Goal: Task Accomplishment & Management: Manage account settings

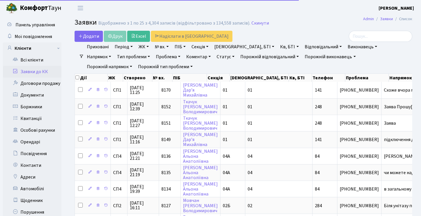
select select "25"
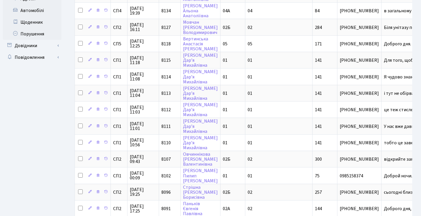
scroll to position [184, 0]
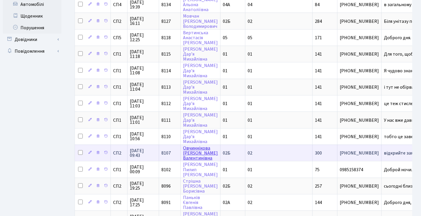
click at [188, 158] on link "Овчиннікова Тетяна Валентинівна" at bounding box center [200, 153] width 35 height 16
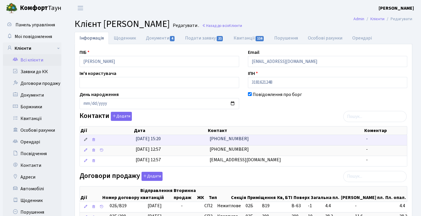
click at [85, 140] on icon at bounding box center [86, 140] width 4 height 4
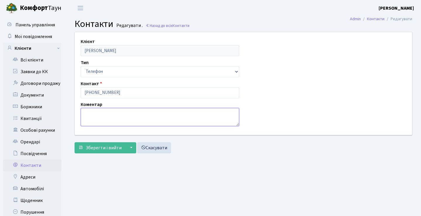
click at [123, 115] on textarea at bounding box center [160, 117] width 159 height 18
type textarea "[PERSON_NAME] чоловіка, який на війні."
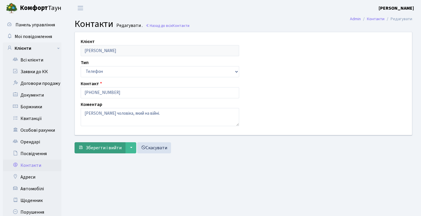
click at [110, 148] on span "Зберегти і вийти" at bounding box center [104, 148] width 36 height 6
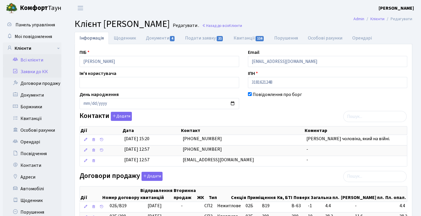
click at [44, 69] on link "Заявки до КК" at bounding box center [32, 72] width 59 height 12
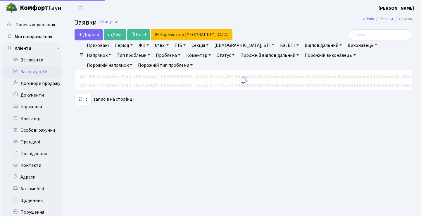
select select "25"
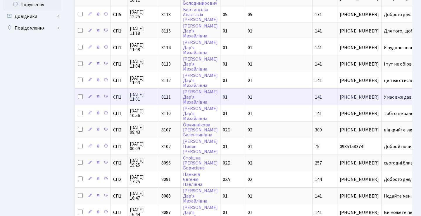
scroll to position [208, 0]
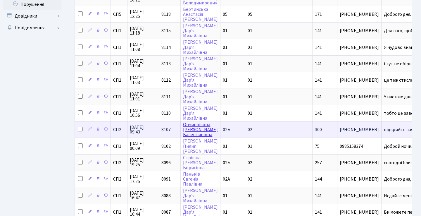
click at [192, 135] on link "Овчиннікова Тетяна Валентинівна" at bounding box center [200, 129] width 35 height 16
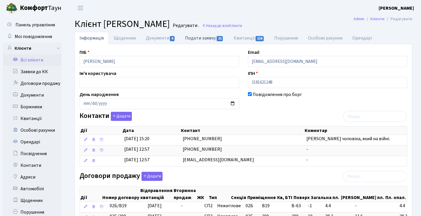
click at [217, 40] on span "21" at bounding box center [220, 38] width 6 height 5
select select "25"
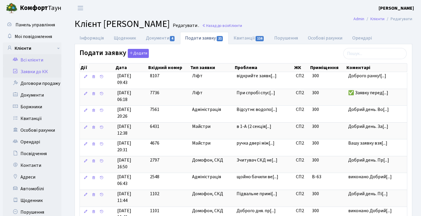
click at [50, 74] on link "Заявки до КК" at bounding box center [32, 72] width 59 height 12
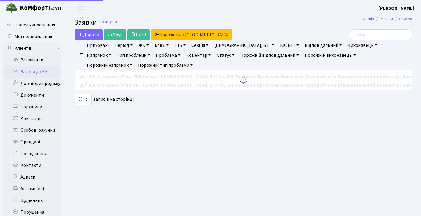
select select "25"
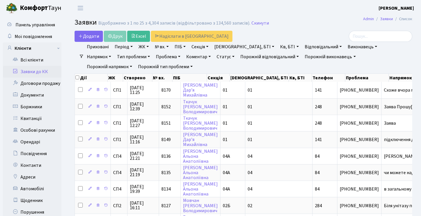
click at [321, 14] on header "[PERSON_NAME] Мій обліковий запис Вийти" at bounding box center [210, 8] width 421 height 16
click at [282, 22] on h2 "Заявки Відображено з 1 по 25 з 4,304 записів (відфільтровано з 134,560 записів)…" at bounding box center [244, 23] width 338 height 10
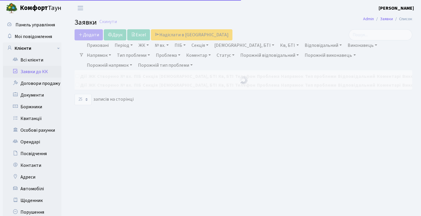
select select "25"
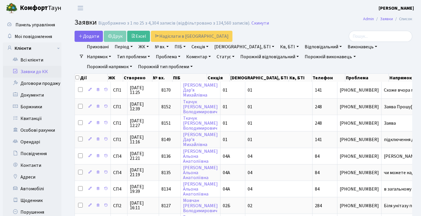
click at [114, 52] on link "Напрямок" at bounding box center [99, 57] width 29 height 10
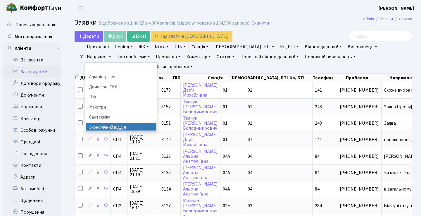
click at [157, 123] on li "Економічний відділ" at bounding box center [121, 128] width 71 height 10
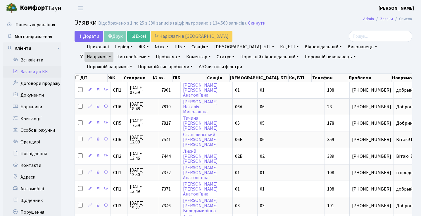
click at [129, 47] on link "Період" at bounding box center [123, 47] width 23 height 10
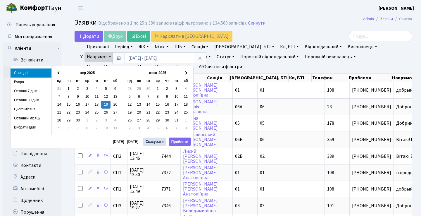
click at [129, 47] on link "Період" at bounding box center [123, 47] width 23 height 10
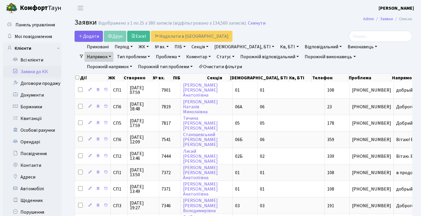
click at [129, 47] on link "Період" at bounding box center [123, 47] width 23 height 10
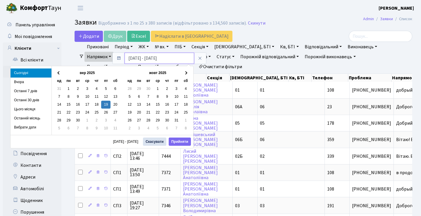
click at [132, 59] on input "19.09.2025 - 19.09.2025" at bounding box center [160, 58] width 70 height 11
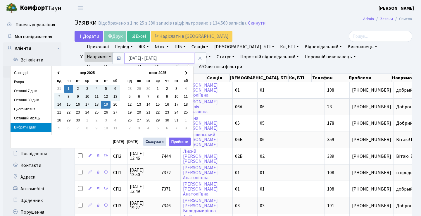
click at [147, 59] on input "01.09.2025 - 19.09.2025" at bounding box center [160, 58] width 70 height 11
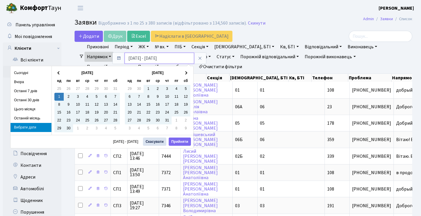
click at [160, 58] on input "01.09.2024 - 19.09.2025" at bounding box center [160, 58] width 70 height 11
type input "[DATE] - [DATE]"
click at [181, 141] on button "Прийняти" at bounding box center [180, 142] width 22 height 8
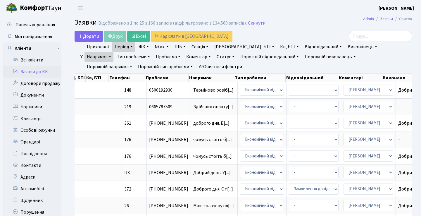
click at [215, 58] on link "Статус" at bounding box center [226, 57] width 23 height 10
click at [215, 90] on link "Не виконано" at bounding box center [238, 92] width 46 height 9
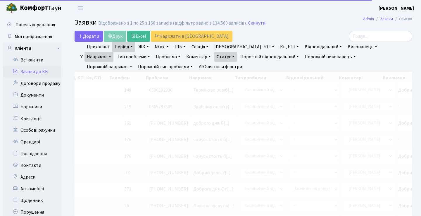
scroll to position [0, 177]
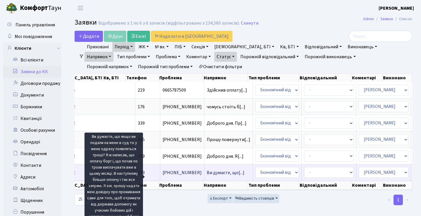
click at [207, 176] on span "Ви думаєте, що[...]" at bounding box center [226, 172] width 38 height 6
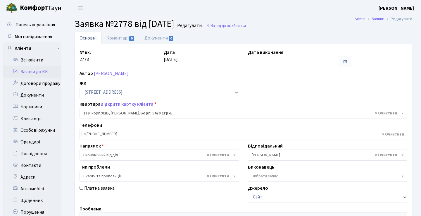
select select "20589"
select select "55"
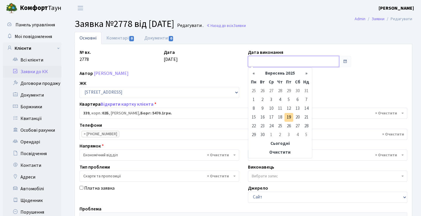
click at [289, 65] on input "text" at bounding box center [294, 61] width 92 height 11
click at [253, 72] on th "«" at bounding box center [254, 73] width 9 height 9
click at [271, 111] on td "16" at bounding box center [271, 108] width 9 height 9
type input "16.07.2025"
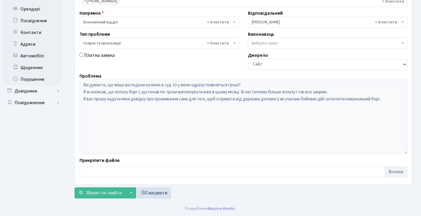
scroll to position [133, 0]
click at [111, 195] on span "Зберегти і вийти" at bounding box center [104, 193] width 36 height 6
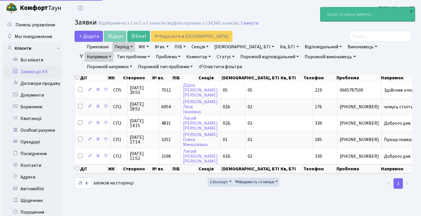
select select "25"
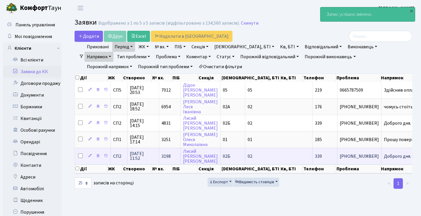
click at [382, 164] on td "Доброго дня. Я[...]" at bounding box center [406, 156] width 49 height 16
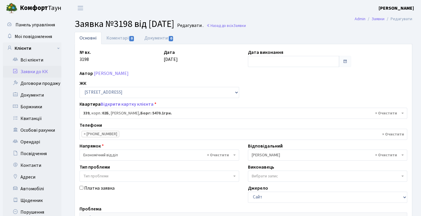
select select "20589"
click at [296, 69] on div "№ вх. 3198 Дата [DATE] Дата виконання Автор [PERSON_NAME] ЖК - СП1, Столичне шо…" at bounding box center [243, 181] width 337 height 264
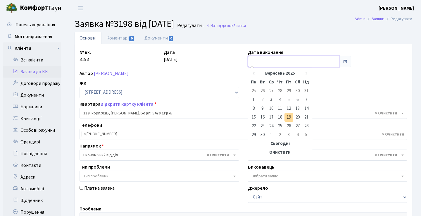
click at [300, 62] on input "text" at bounding box center [294, 61] width 92 height 11
click at [255, 74] on th "«" at bounding box center [254, 73] width 9 height 9
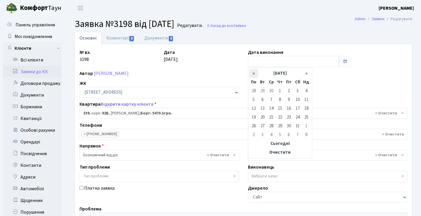
click at [256, 74] on th "«" at bounding box center [254, 73] width 9 height 9
click at [307, 75] on th "»" at bounding box center [306, 73] width 9 height 9
click at [287, 125] on td "30" at bounding box center [289, 126] width 9 height 9
type input "[DATE]"
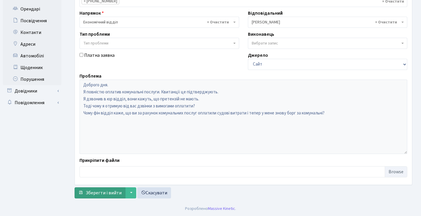
scroll to position [133, 0]
click at [106, 193] on span "Зберегти і вийти" at bounding box center [104, 193] width 36 height 6
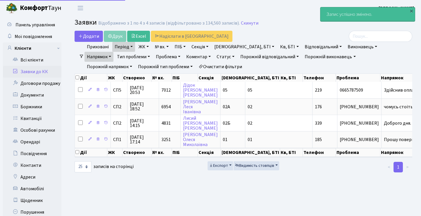
select select "25"
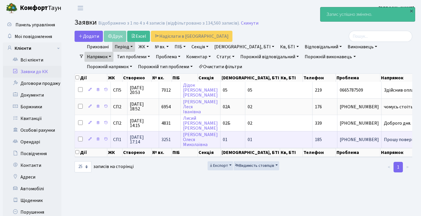
click at [382, 141] on td "Прошу повернути[...]" at bounding box center [406, 139] width 49 height 16
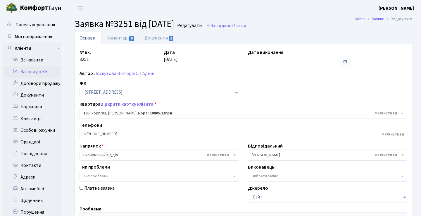
select select "20110"
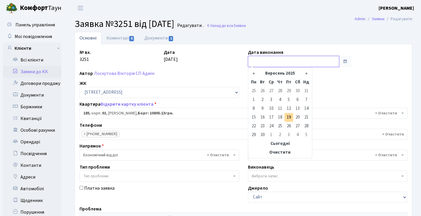
click at [278, 61] on input "text" at bounding box center [294, 61] width 92 height 11
click at [253, 73] on th "«" at bounding box center [254, 73] width 9 height 9
click at [258, 90] on td "30" at bounding box center [254, 91] width 9 height 9
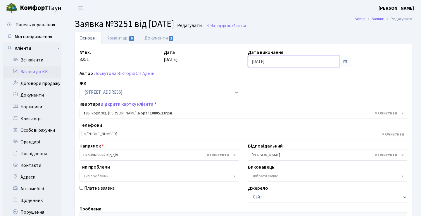
click at [281, 61] on input "30.06.2025" at bounding box center [294, 61] width 92 height 11
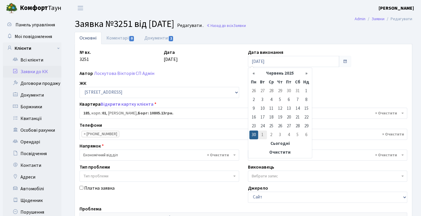
click at [263, 135] on td "1" at bounding box center [262, 135] width 9 height 9
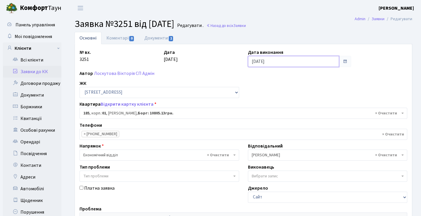
click at [277, 59] on input "01.07.2025" at bounding box center [294, 61] width 92 height 11
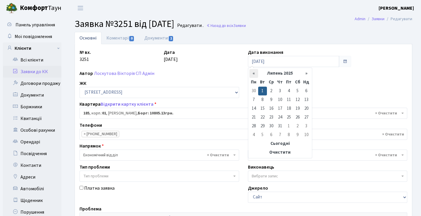
click at [253, 76] on th "«" at bounding box center [254, 73] width 9 height 9
click at [307, 88] on td "1" at bounding box center [306, 91] width 9 height 9
type input "01.06.2025"
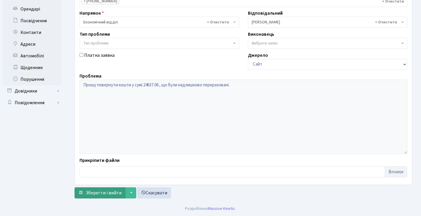
scroll to position [133, 0]
click at [97, 192] on span "Зберегти і вийти" at bounding box center [104, 193] width 36 height 6
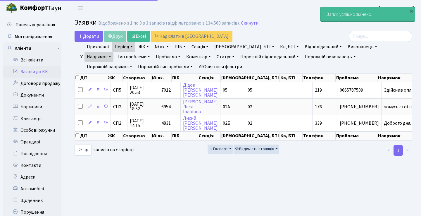
select select "25"
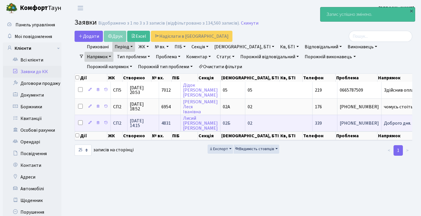
click at [382, 124] on td "Доброго дня. Пр[...]" at bounding box center [404, 123] width 45 height 16
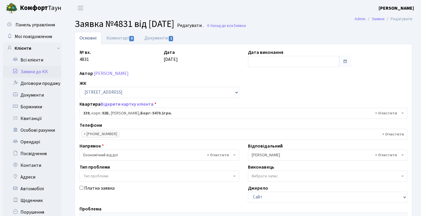
select select "20589"
click at [291, 64] on input "text" at bounding box center [294, 61] width 92 height 11
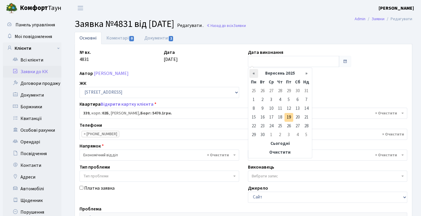
click at [256, 74] on th "«" at bounding box center [254, 73] width 9 height 9
click at [305, 72] on th "»" at bounding box center [306, 73] width 9 height 9
click at [265, 108] on td "15" at bounding box center [262, 108] width 9 height 9
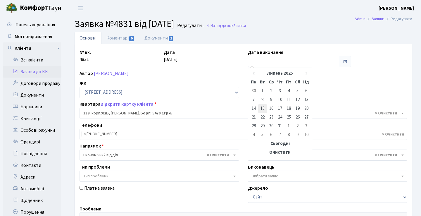
type input "15.07.2025"
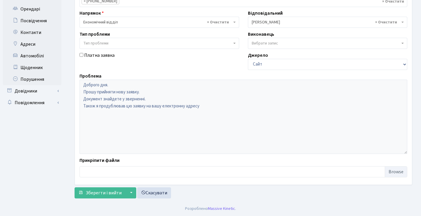
scroll to position [133, 0]
click at [107, 196] on span "Зберегти і вийти" at bounding box center [104, 193] width 36 height 6
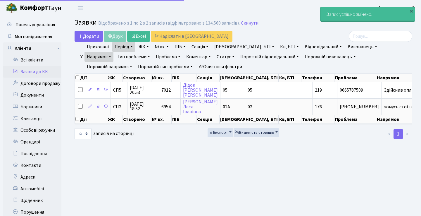
select select "25"
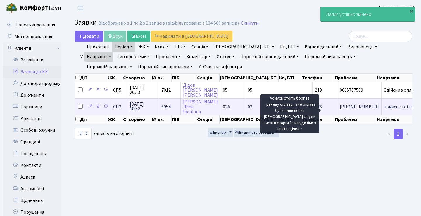
click at [384, 109] on span "чомусь стоіть б[...]" at bounding box center [403, 107] width 39 height 6
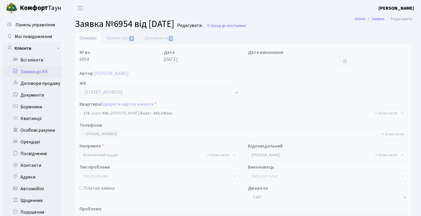
select select "20426"
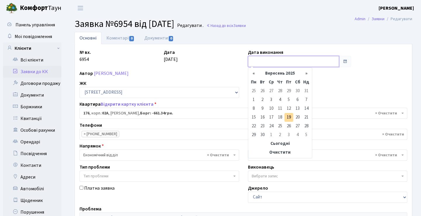
click at [280, 61] on input "text" at bounding box center [294, 61] width 92 height 11
click at [254, 75] on th "«" at bounding box center [254, 73] width 9 height 9
click at [255, 75] on table "« [DATE] » Пн Вт Ср Чт Пт Сб Нд 28 29 30 31 1 2 3 4 5 6 7 8 9 10 11 12 13 14 15…" at bounding box center [280, 113] width 61 height 88
click at [307, 74] on th "»" at bounding box center [306, 73] width 9 height 9
click at [297, 107] on td "13" at bounding box center [298, 108] width 9 height 9
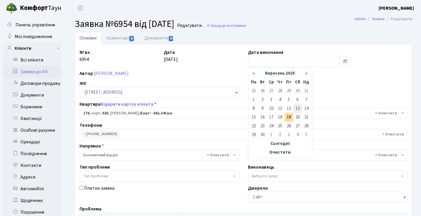
type input "[DATE]"
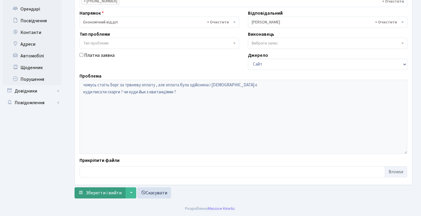
scroll to position [133, 0]
click at [110, 188] on button "Зберегти і вийти" at bounding box center [100, 192] width 51 height 11
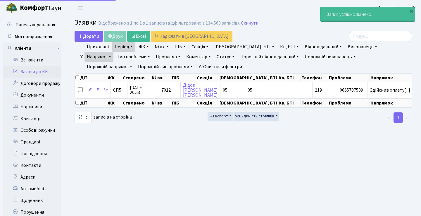
select select "25"
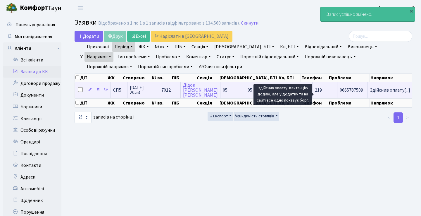
click at [370, 93] on span "Здійснив оплату[...]" at bounding box center [390, 90] width 40 height 6
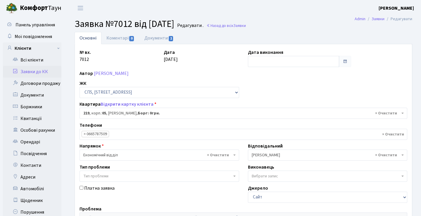
select select "21628"
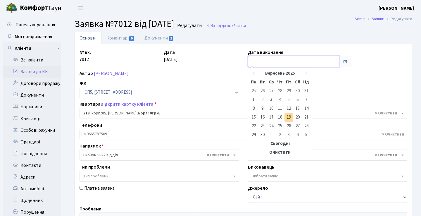
click at [255, 61] on input "text" at bounding box center [294, 61] width 92 height 11
click at [310, 106] on td "14" at bounding box center [306, 108] width 9 height 9
type input "[DATE]"
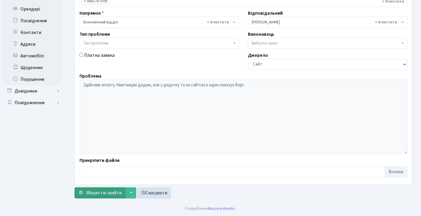
scroll to position [133, 0]
click at [99, 191] on span "Зберегти і вийти" at bounding box center [104, 193] width 36 height 6
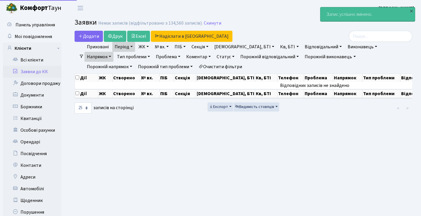
select select "25"
click at [114, 52] on link "Напрямок" at bounding box center [99, 57] width 29 height 10
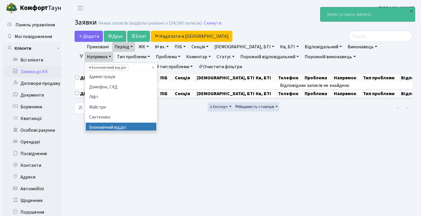
click at [91, 65] on span "×" at bounding box center [90, 68] width 2 height 6
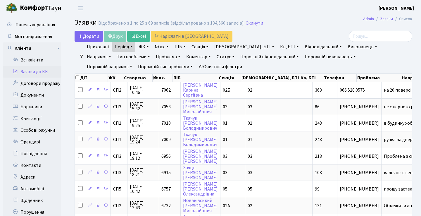
click at [131, 49] on link "Період" at bounding box center [123, 47] width 23 height 10
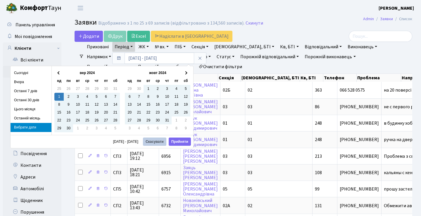
click at [154, 143] on button "Скасувати" at bounding box center [154, 142] width 23 height 8
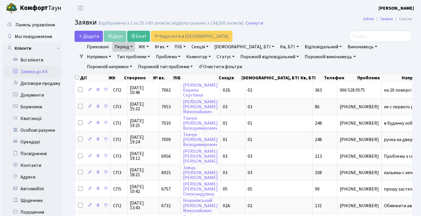
click at [127, 49] on link "Період" at bounding box center [123, 47] width 23 height 10
click at [198, 57] on icon at bounding box center [200, 58] width 5 height 5
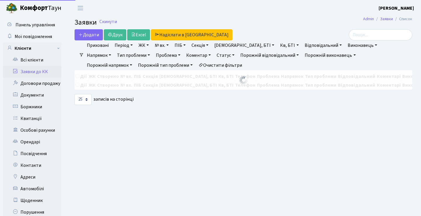
select select "25"
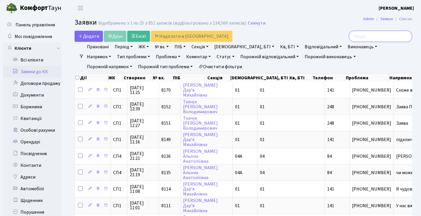
click at [378, 36] on input "search" at bounding box center [381, 36] width 64 height 11
type input "8096"
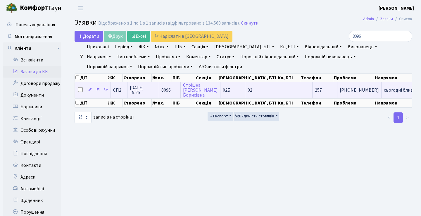
click at [382, 96] on td "сьогодні близьк[...]" at bounding box center [404, 90] width 45 height 16
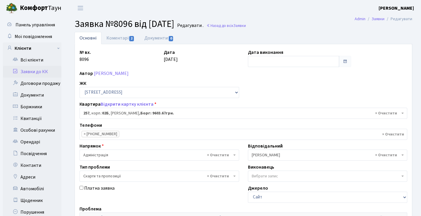
select select "20507"
select select "55"
click at [130, 42] on link "Коментарі 2" at bounding box center [121, 38] width 38 height 12
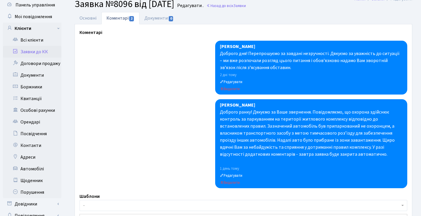
scroll to position [21, 0]
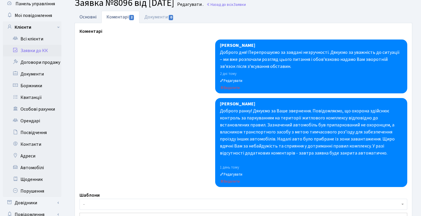
click at [90, 13] on link "Основні" at bounding box center [88, 17] width 27 height 12
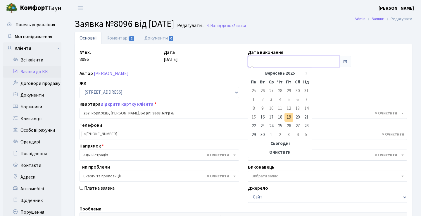
click at [317, 66] on input "text" at bounding box center [294, 61] width 92 height 11
click at [291, 117] on td "19" at bounding box center [289, 117] width 9 height 9
type input "19.09.2025"
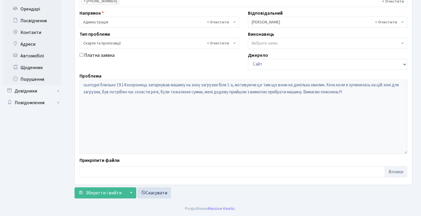
scroll to position [133, 0]
click at [111, 191] on span "Зберегти і вийти" at bounding box center [104, 193] width 36 height 6
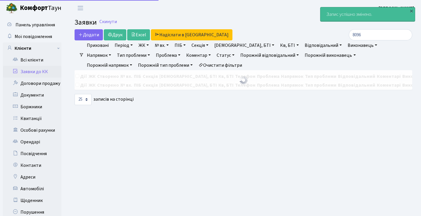
select select "25"
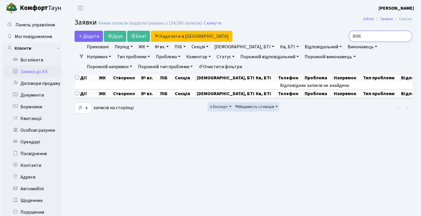
click at [380, 37] on input "8096" at bounding box center [381, 36] width 64 height 11
type input "8"
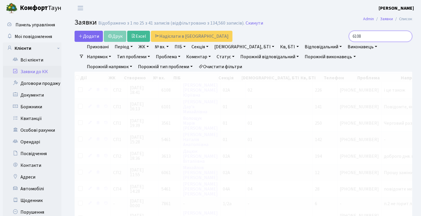
type input "6108"
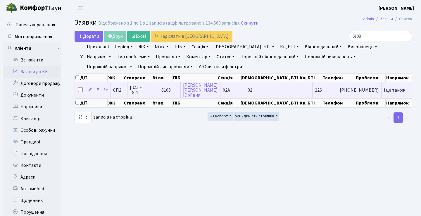
click at [382, 98] on td "і це також" at bounding box center [398, 90] width 32 height 16
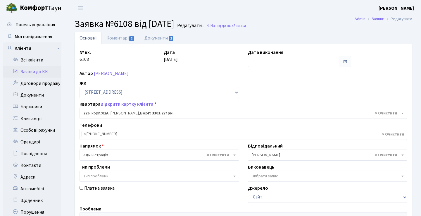
select select "20476"
click at [130, 38] on span "2" at bounding box center [131, 38] width 5 height 5
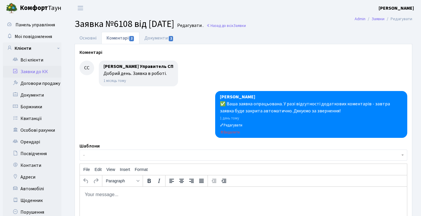
click at [102, 34] on link "Коментарі 2" at bounding box center [121, 38] width 38 height 12
click at [92, 36] on link "Основні" at bounding box center [88, 38] width 27 height 12
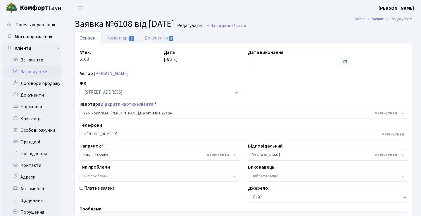
click at [345, 63] on span at bounding box center [345, 61] width 5 height 5
click at [343, 65] on span at bounding box center [345, 61] width 12 height 11
click at [323, 63] on input "text" at bounding box center [294, 61] width 92 height 11
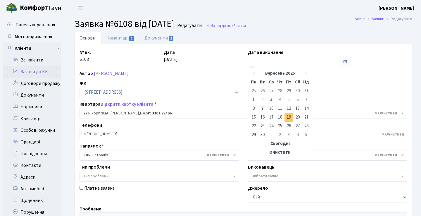
click at [290, 116] on td "19" at bounding box center [289, 117] width 9 height 9
type input "[DATE]"
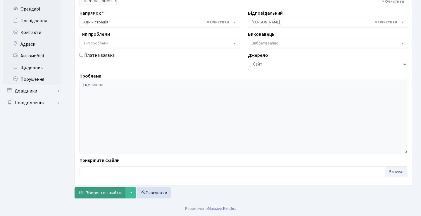
scroll to position [133, 0]
click at [107, 190] on span "Зберегти і вийти" at bounding box center [104, 193] width 36 height 6
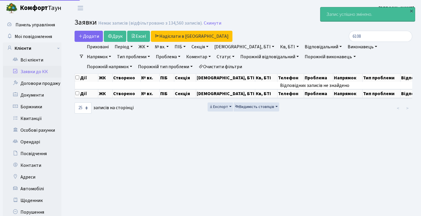
select select "25"
click at [404, 37] on input "6108" at bounding box center [381, 36] width 64 height 11
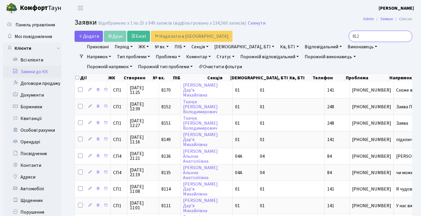
type input "8127"
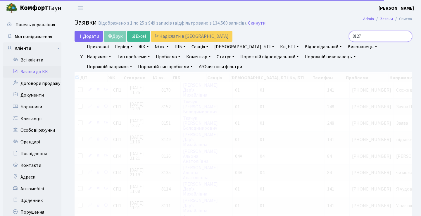
checkbox input "true"
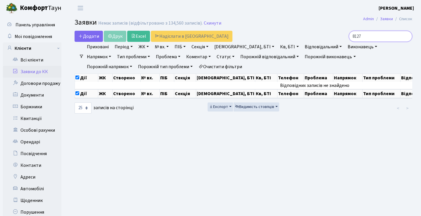
click at [406, 37] on input "8127" at bounding box center [381, 36] width 64 height 11
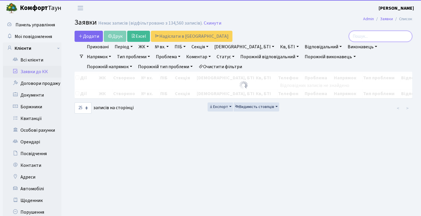
checkbox input "false"
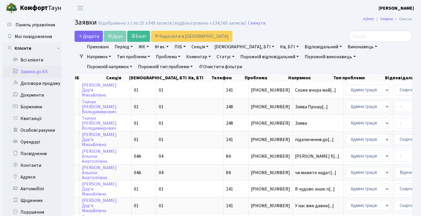
click at [215, 56] on link "Статус" at bounding box center [226, 57] width 23 height 10
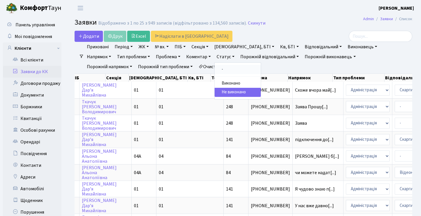
click at [215, 67] on link "-" at bounding box center [238, 69] width 46 height 9
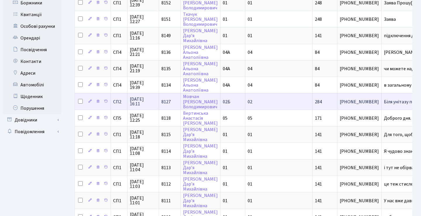
click at [166, 105] on span "8127" at bounding box center [166, 102] width 9 height 6
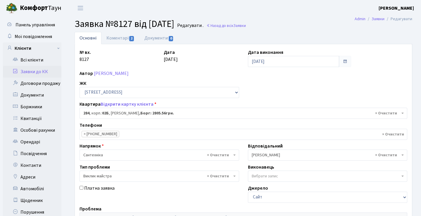
select select "20534"
select select "29"
click at [118, 40] on link "Коментарі 2" at bounding box center [121, 38] width 38 height 12
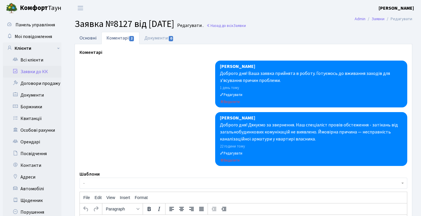
click at [96, 36] on link "Основні" at bounding box center [88, 38] width 27 height 12
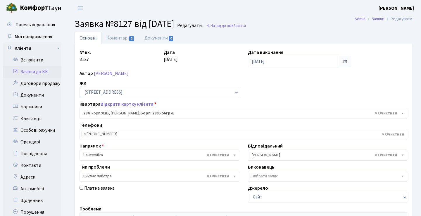
click at [46, 74] on link "Заявки до КК" at bounding box center [32, 72] width 59 height 12
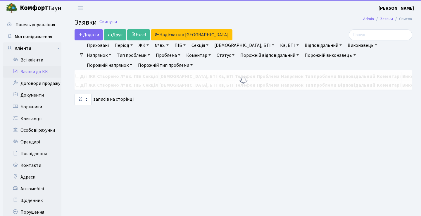
select select "25"
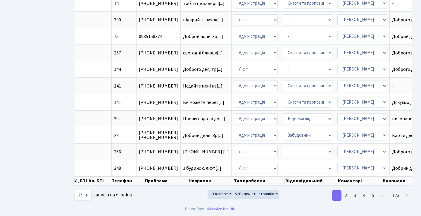
scroll to position [326, 0]
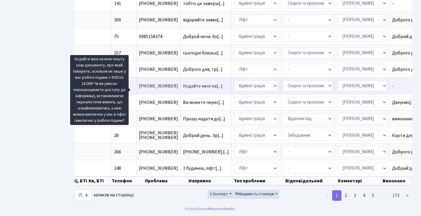
click at [183, 83] on span "Нсдайте мені на[...]" at bounding box center [203, 86] width 40 height 6
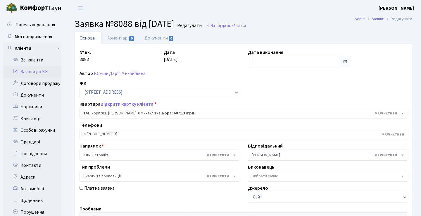
select select "20066"
select select "55"
click at [42, 72] on link "Заявки до КК" at bounding box center [32, 72] width 59 height 12
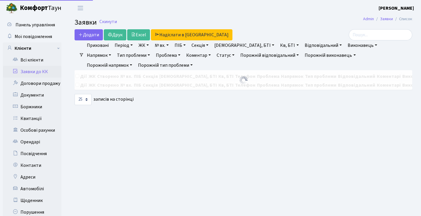
select select "25"
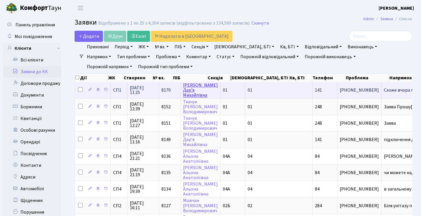
click at [185, 96] on link "Юрчик Дар’я Михайлівна" at bounding box center [200, 90] width 35 height 16
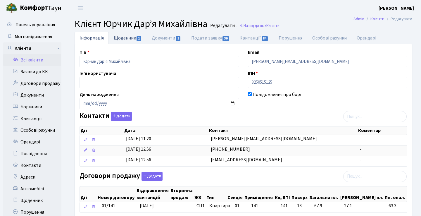
click at [129, 41] on link "Щоденник 1" at bounding box center [128, 38] width 38 height 12
select select "25"
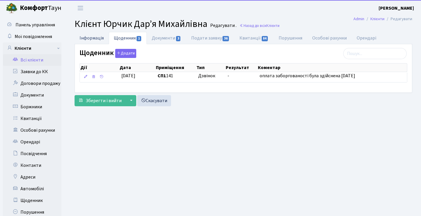
click at [101, 37] on link "Інформація" at bounding box center [92, 38] width 34 height 12
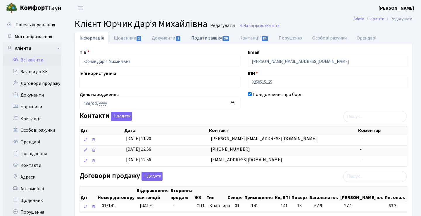
click at [225, 38] on span "36" at bounding box center [226, 38] width 6 height 5
select select "25"
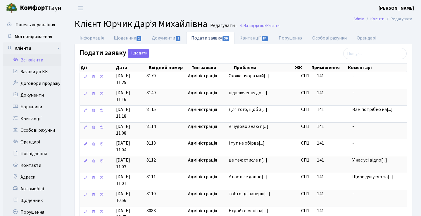
click at [309, 9] on header "[PERSON_NAME] Мій обліковий запис Вийти" at bounding box center [210, 8] width 421 height 16
click at [310, 9] on header "[PERSON_NAME] Мій обліковий запис Вийти" at bounding box center [210, 8] width 421 height 16
click at [37, 71] on link "Заявки до КК" at bounding box center [32, 72] width 59 height 12
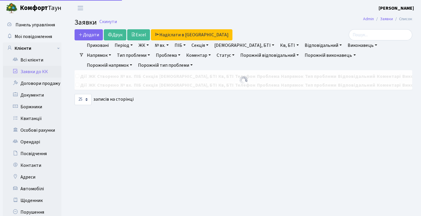
select select "25"
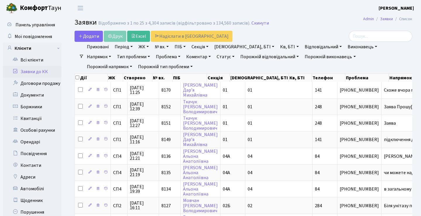
click at [287, 15] on header "Комфорт Таун Анна Г. Мій обліковий запис Вийти" at bounding box center [210, 8] width 421 height 16
click at [316, 23] on h2 "Заявки Відображено з 1 по 25 з 4,304 записів (відфільтровано з 134,560 записів)…" at bounding box center [244, 23] width 338 height 10
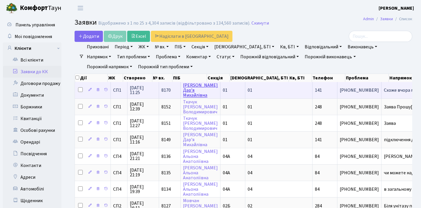
click at [190, 97] on link "Юрчик Дар’я Михайлівна" at bounding box center [200, 90] width 35 height 16
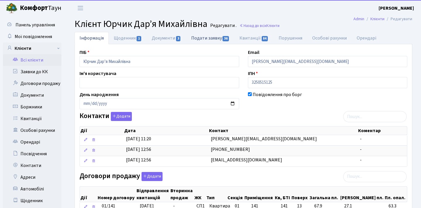
click at [202, 37] on link "Подати заявку 36" at bounding box center [210, 38] width 48 height 12
select select "25"
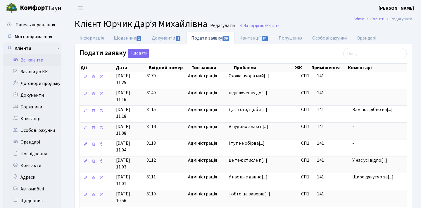
click at [276, 134] on td "Я чудово знаю п[...]" at bounding box center [263, 130] width 73 height 17
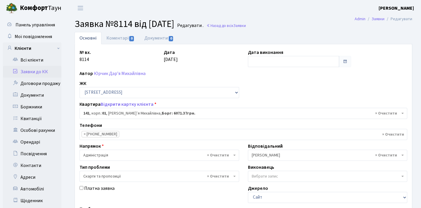
select select "20066"
select select "55"
click at [36, 72] on link "Заявки до КК" at bounding box center [32, 72] width 59 height 12
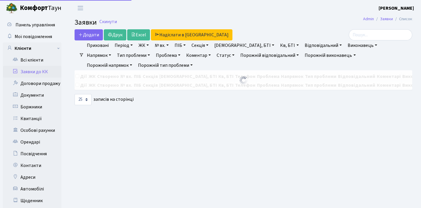
select select "25"
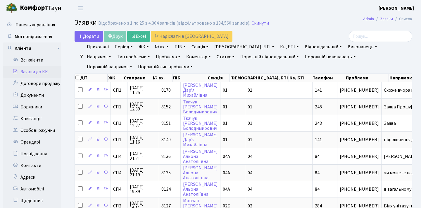
click at [277, 14] on header "Комфорт Таун Анна Г. Мій обліковий запис Вийти" at bounding box center [210, 8] width 421 height 16
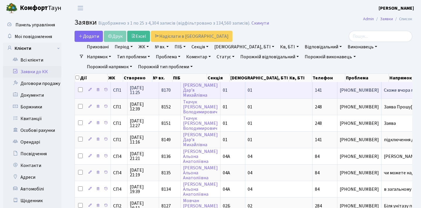
click at [175, 98] on td "8170" at bounding box center [170, 90] width 22 height 16
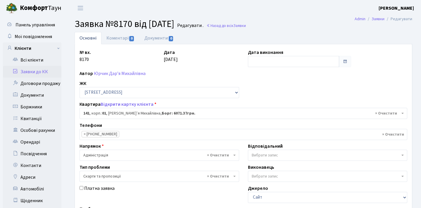
select select "20066"
select select "55"
click at [129, 73] on link "Юрчик Дар’я Михайлівна" at bounding box center [120, 73] width 52 height 6
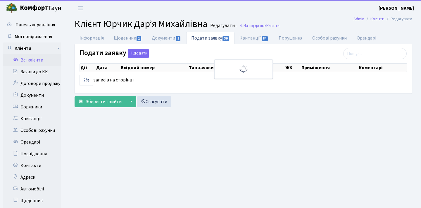
select select "25"
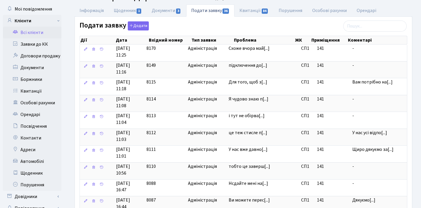
scroll to position [34, 0]
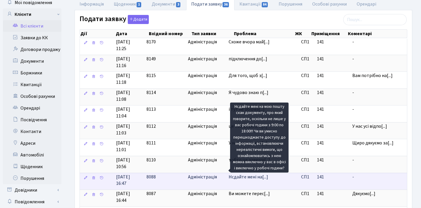
click at [249, 174] on span "Нсдайте мені на[...]" at bounding box center [249, 177] width 40 height 6
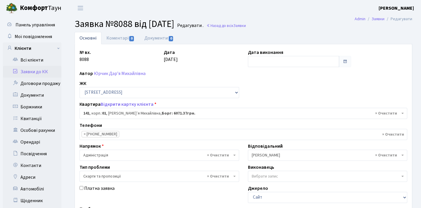
select select "20066"
select select "55"
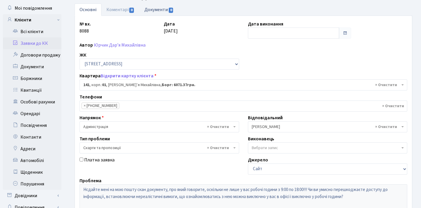
scroll to position [18, 0]
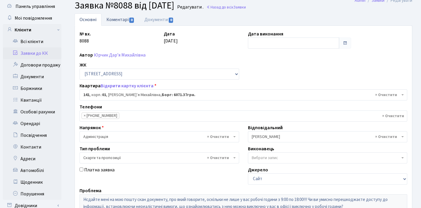
click at [133, 19] on span "0" at bounding box center [131, 20] width 5 height 5
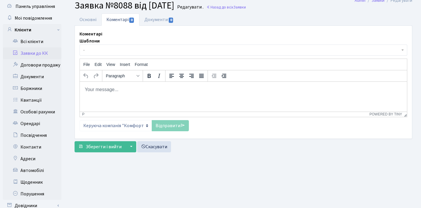
click at [147, 97] on html at bounding box center [243, 89] width 327 height 16
paste body "Rich Text Area. Press ALT-0 for help."
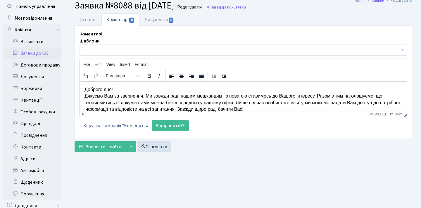
click at [85, 95] on p "Доброго дня! Дякуємо Вам за звернення. Ми завжди раді нашим мешканцям і з поваг…" at bounding box center [244, 99] width 318 height 26
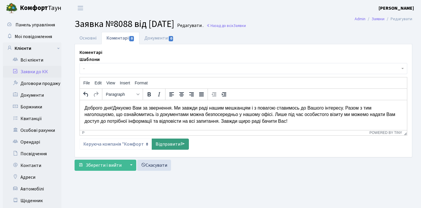
click at [172, 143] on link "Відправити" at bounding box center [170, 143] width 37 height 11
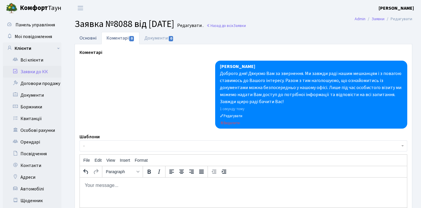
click at [95, 42] on link "Основні" at bounding box center [88, 38] width 27 height 12
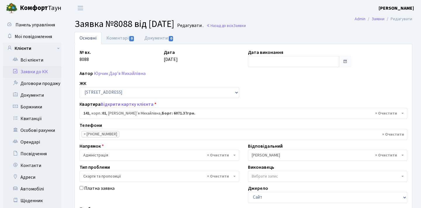
click at [345, 61] on span at bounding box center [345, 61] width 5 height 5
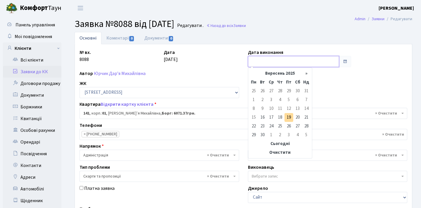
click at [318, 63] on input "text" at bounding box center [294, 61] width 92 height 11
click at [287, 118] on td "19" at bounding box center [289, 117] width 9 height 9
type input "[DATE]"
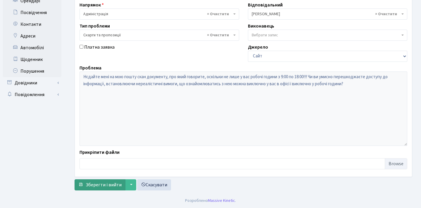
scroll to position [141, 0]
click at [102, 184] on span "Зберегти і вийти" at bounding box center [104, 184] width 36 height 6
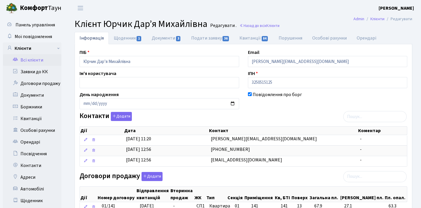
click at [40, 60] on link "Всі клієнти" at bounding box center [32, 60] width 59 height 12
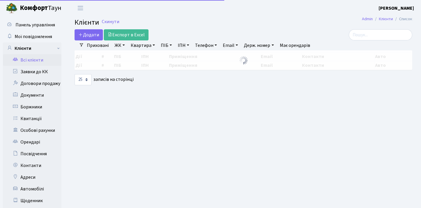
select select "25"
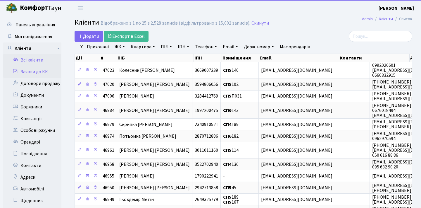
click at [39, 71] on link "Заявки до КК" at bounding box center [32, 72] width 59 height 12
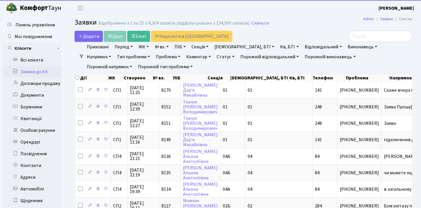
select select "25"
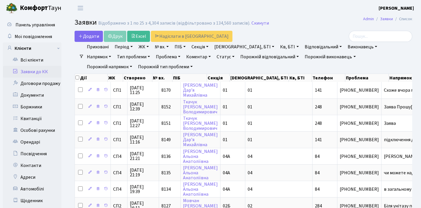
click at [316, 15] on header "[PERSON_NAME] Мій обліковий запис Вийти" at bounding box center [210, 8] width 421 height 16
click at [316, 19] on h2 "Заявки Відображено з 1 по 25 з 4,304 записів (відфільтровано з 134,560 записів)…" at bounding box center [244, 23] width 338 height 10
click at [114, 52] on link "Напрямок" at bounding box center [99, 57] width 29 height 10
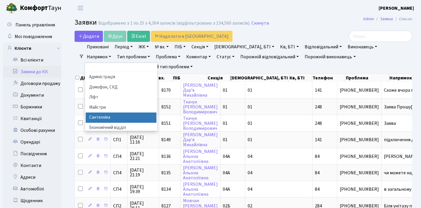
click at [157, 112] on li "Сантехніка" at bounding box center [121, 117] width 71 height 10
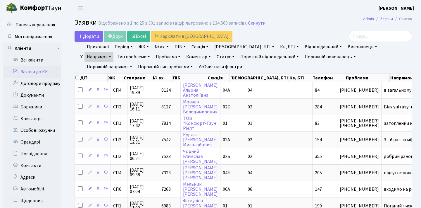
click at [215, 56] on link "Статус" at bounding box center [226, 57] width 23 height 10
click at [215, 91] on link "Не виконано" at bounding box center [238, 92] width 46 height 9
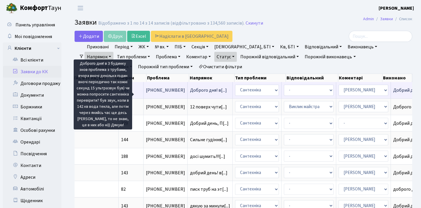
scroll to position [0, 99]
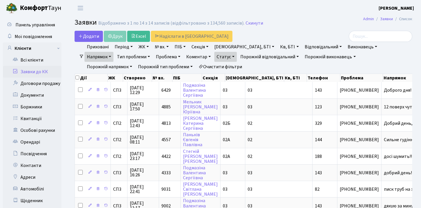
click at [114, 52] on link "Напрямок" at bounding box center [99, 57] width 29 height 10
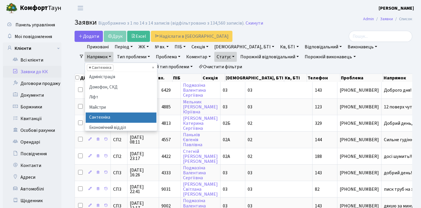
click at [91, 65] on span "×" at bounding box center [90, 68] width 2 height 6
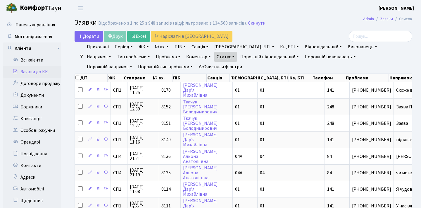
click at [215, 60] on link "Статус" at bounding box center [226, 57] width 23 height 10
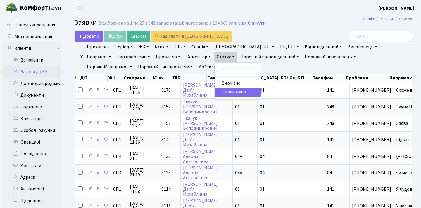
click at [215, 70] on link "-" at bounding box center [238, 69] width 46 height 9
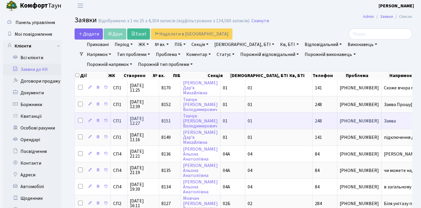
scroll to position [2, 0]
